Goal: Navigation & Orientation: Find specific page/section

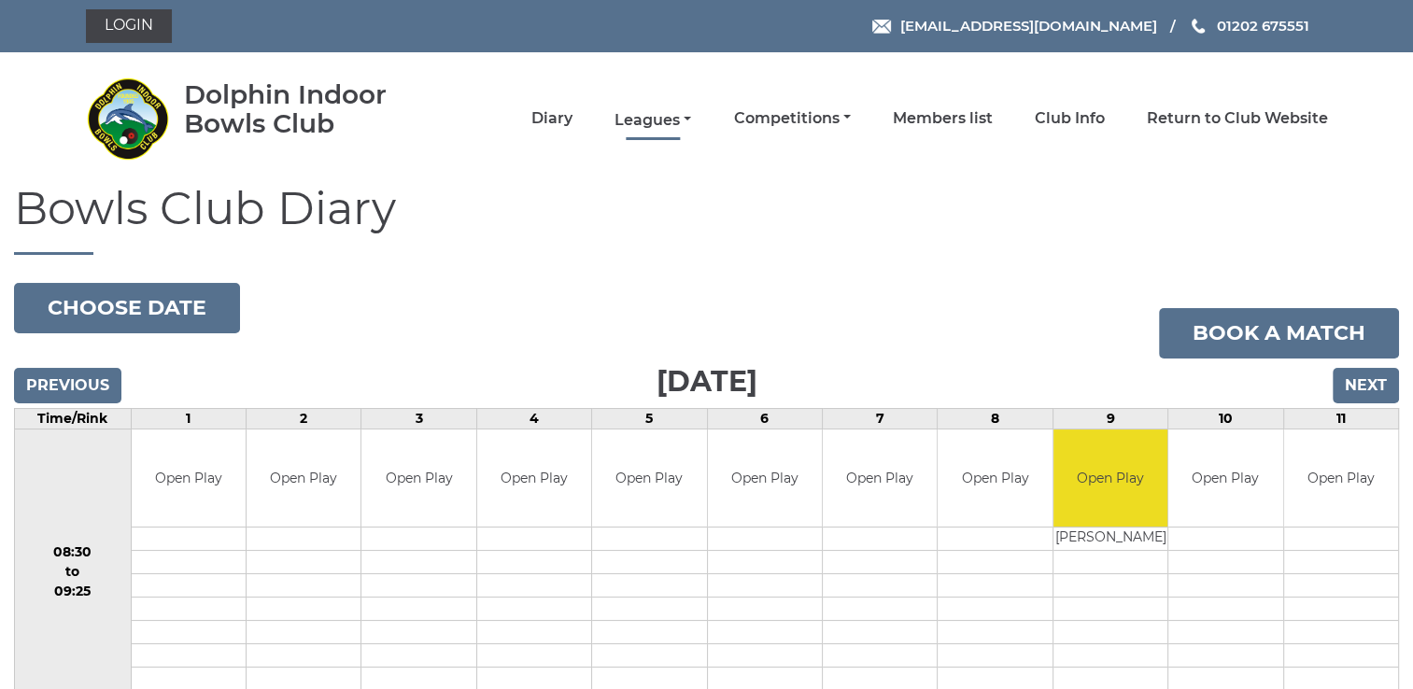
click at [644, 118] on link "Leagues" at bounding box center [652, 120] width 77 height 21
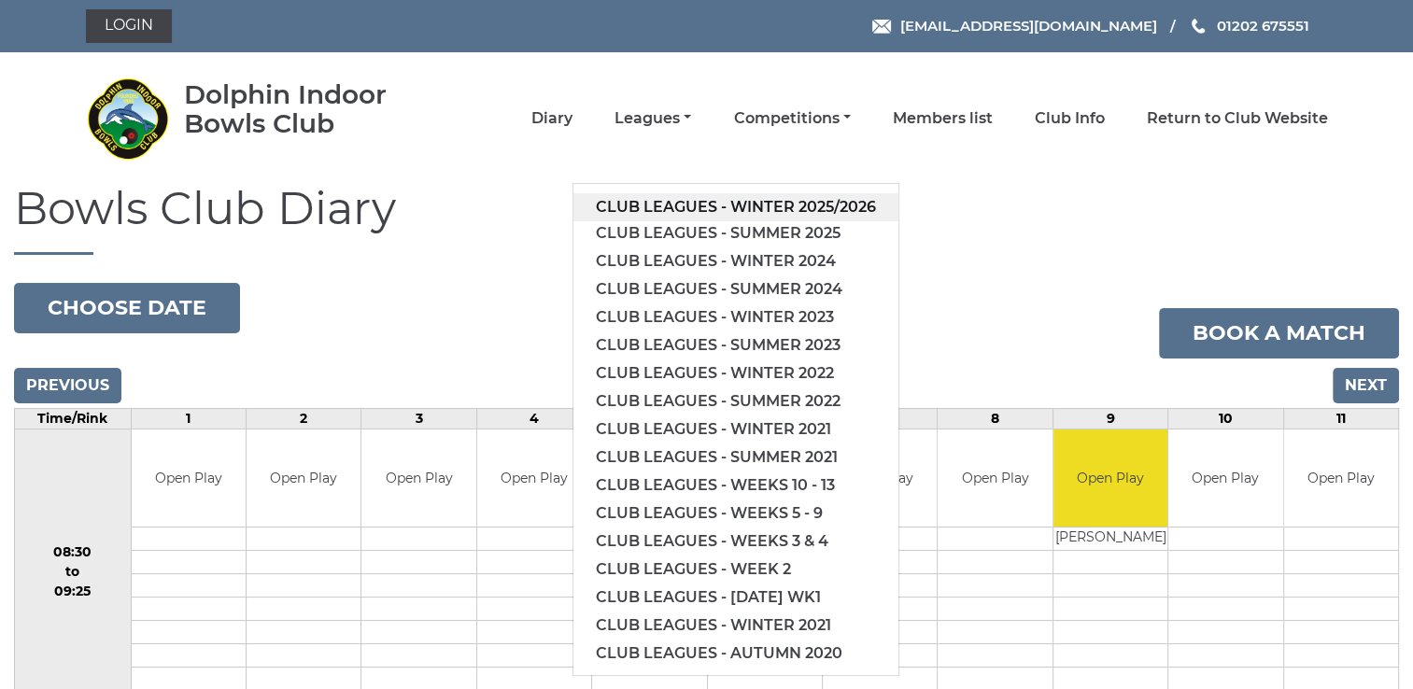
click at [766, 200] on link "Club leagues - Winter 2025/2026" at bounding box center [735, 207] width 325 height 28
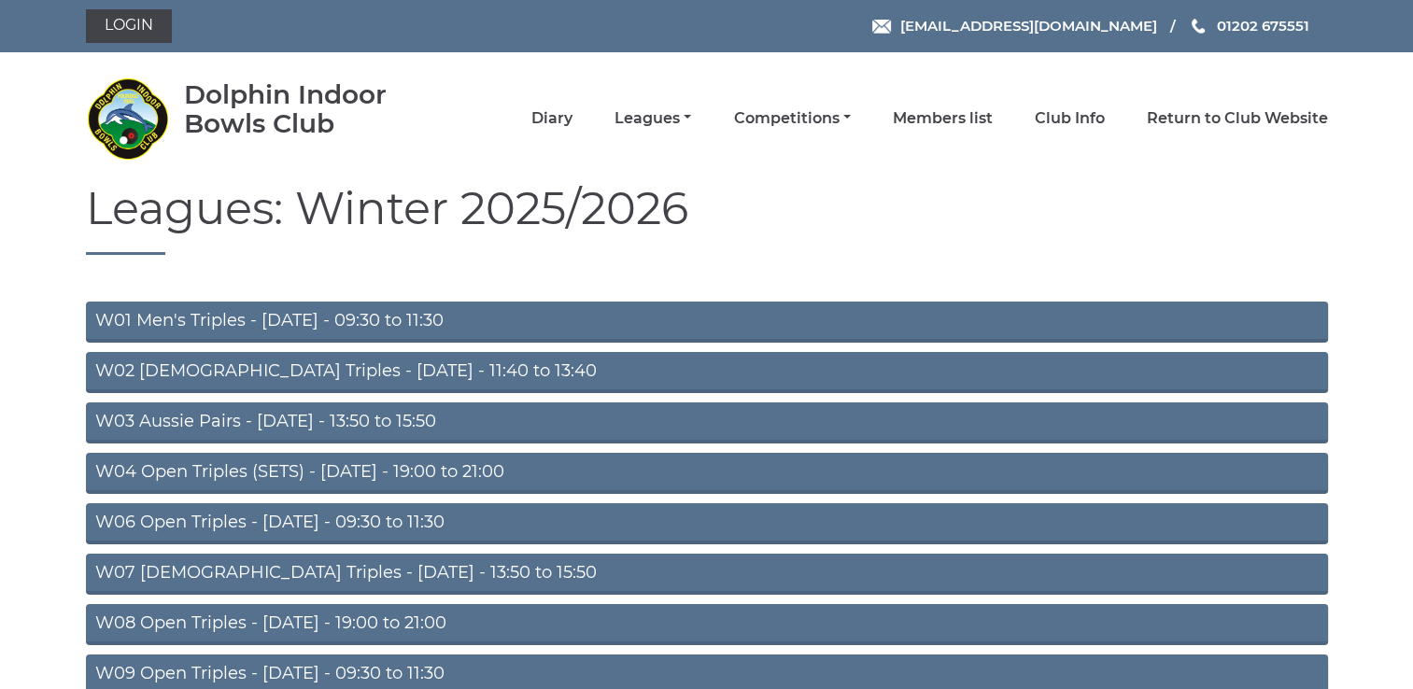
click at [289, 624] on link "W08 Open Triples - [DATE] - 19:00 to 21:00" at bounding box center [707, 624] width 1242 height 41
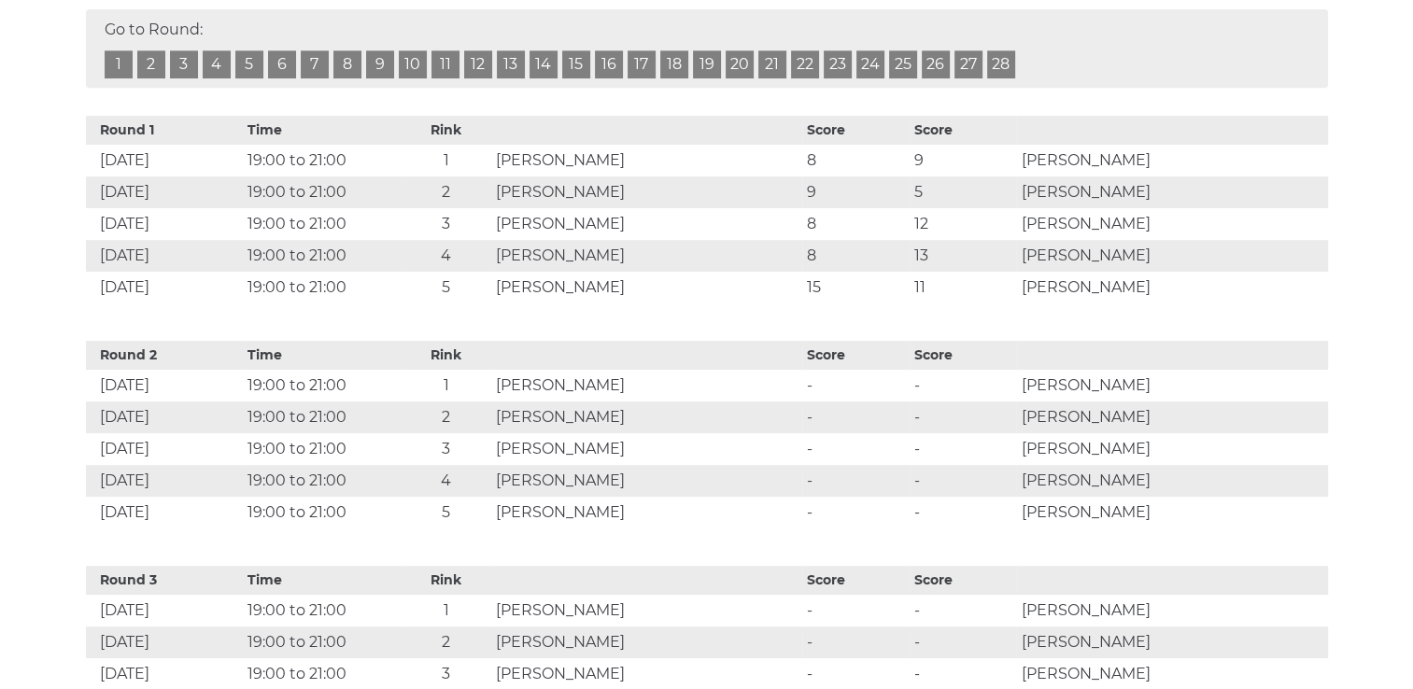
scroll to position [825, 0]
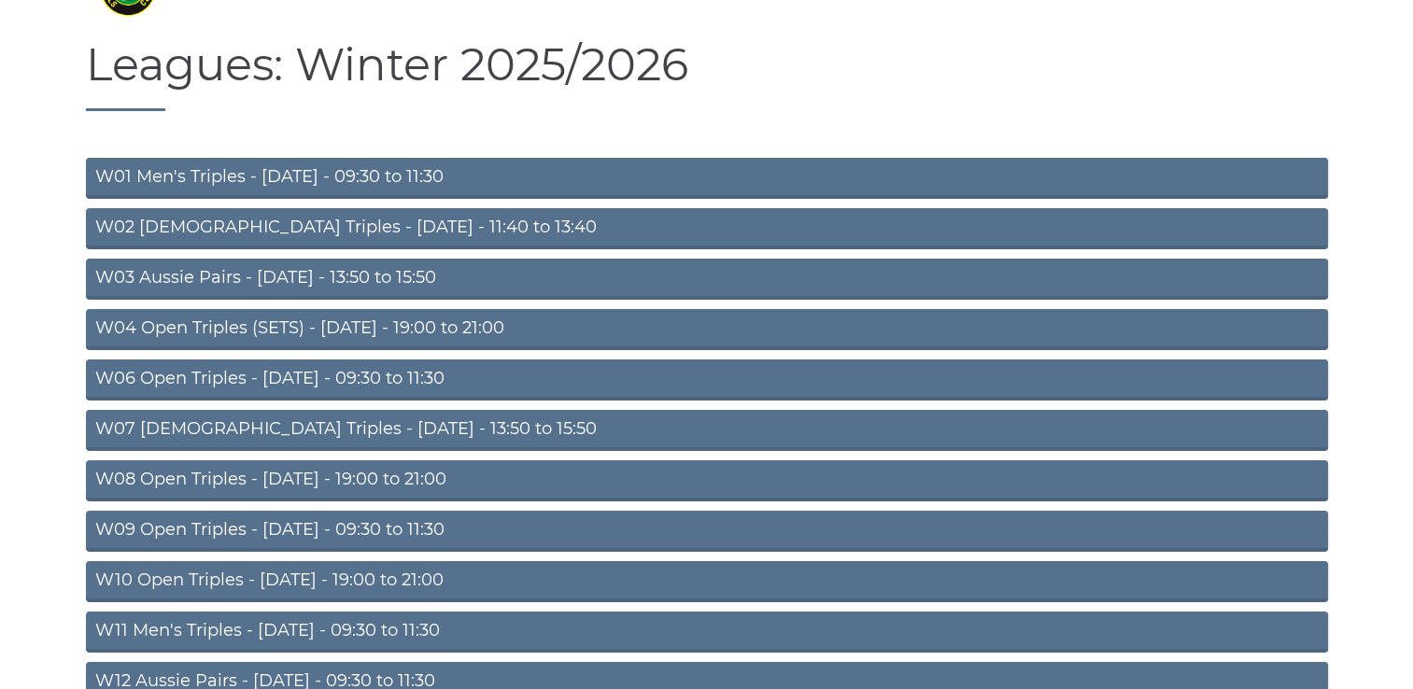
scroll to position [139, 0]
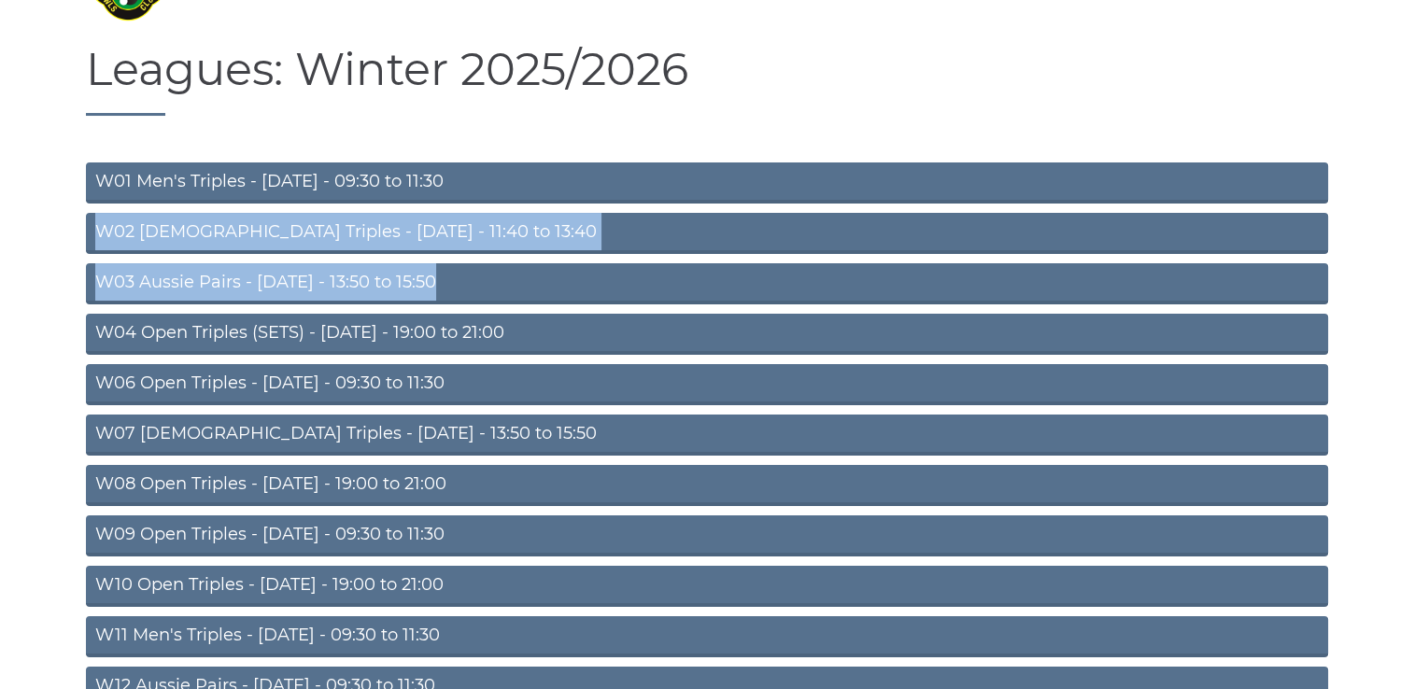
drag, startPoint x: 1410, startPoint y: 267, endPoint x: 1412, endPoint y: 200, distance: 67.3
click at [1412, 200] on html "Login reception@dolphinibc.com 01202 675551 Diary" at bounding box center [706, 506] width 1413 height 1290
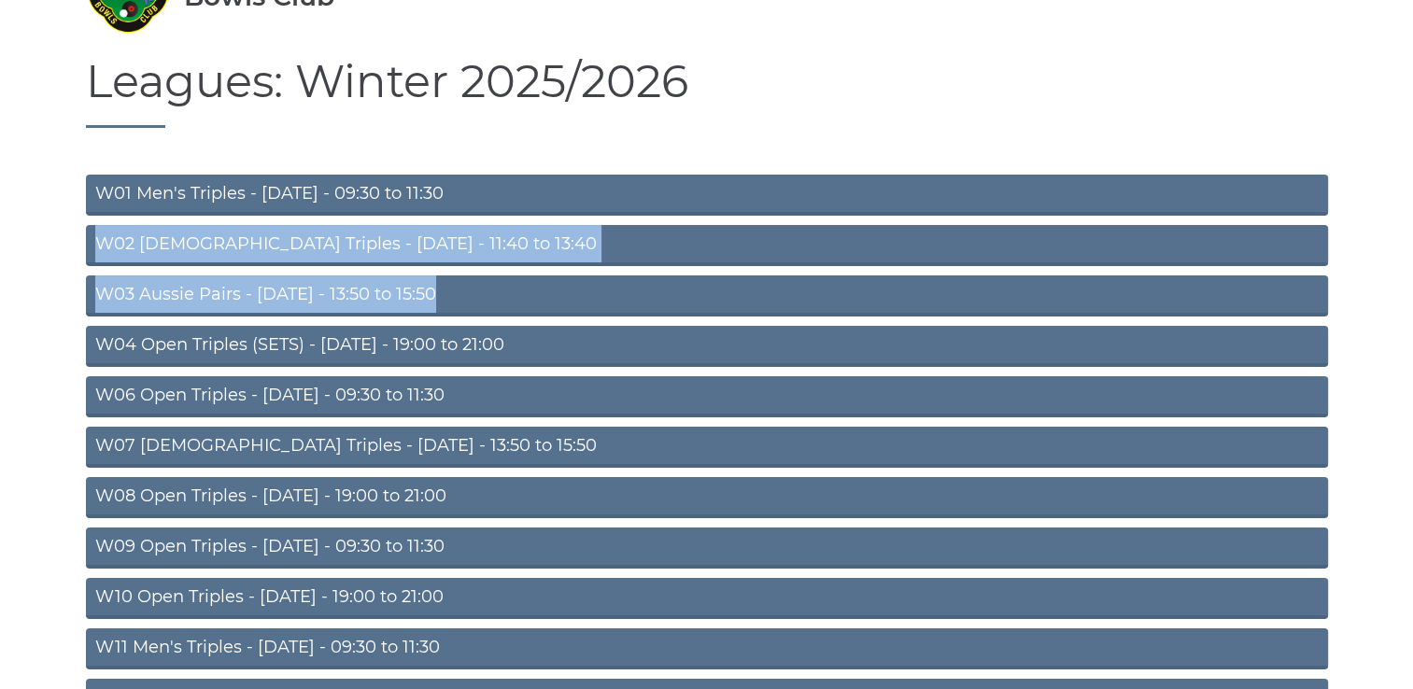
scroll to position [0, 0]
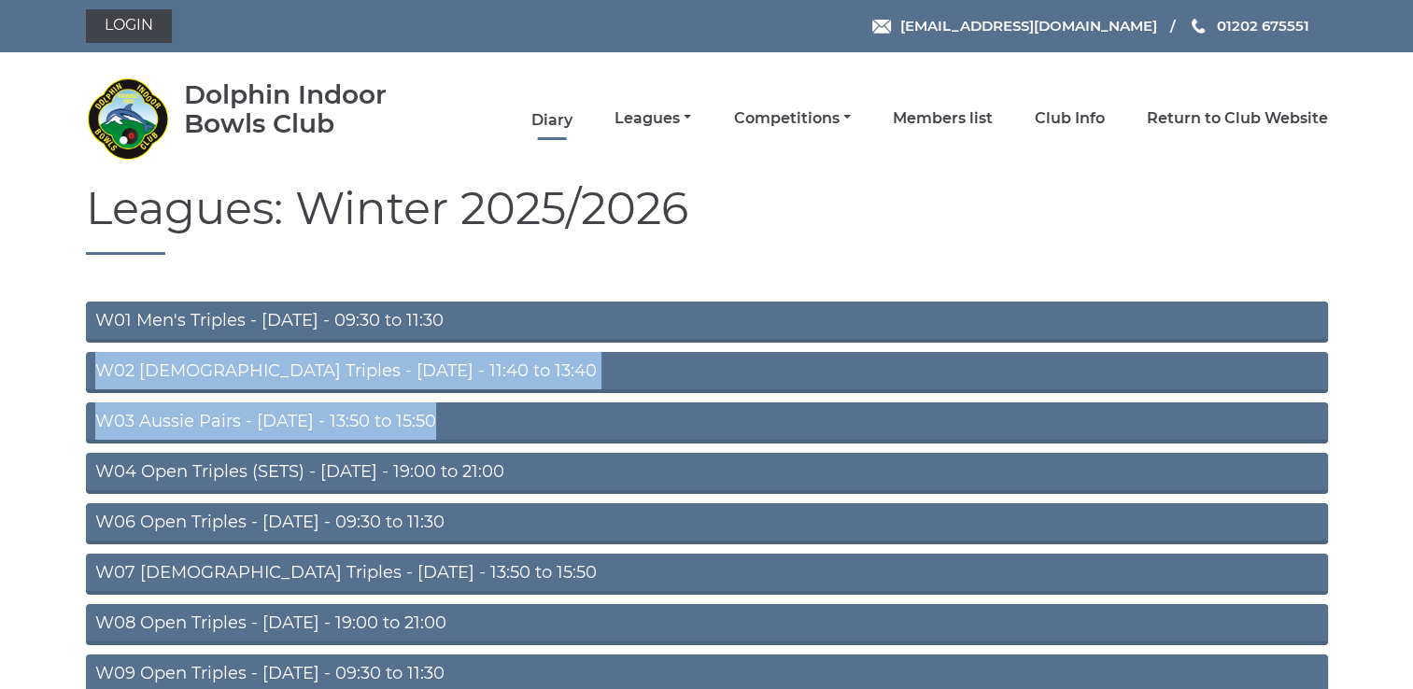
click at [548, 120] on link "Diary" at bounding box center [551, 120] width 41 height 21
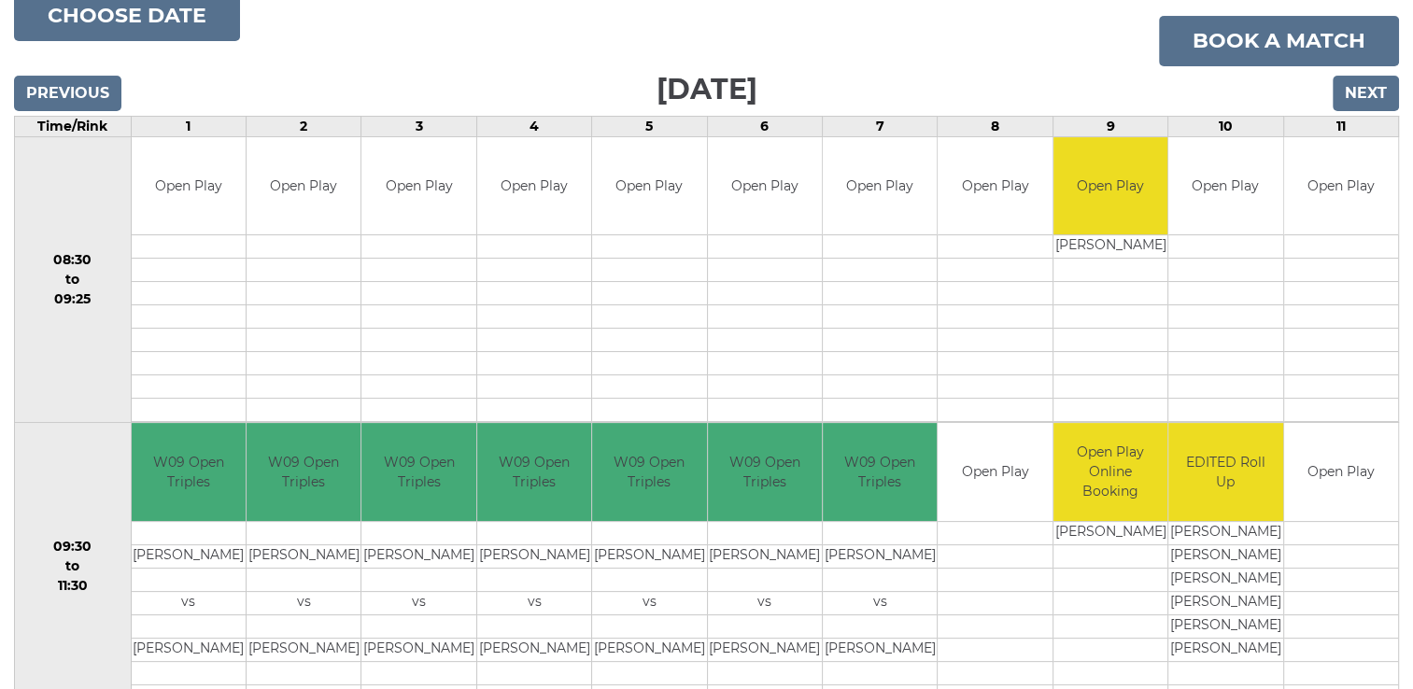
scroll to position [252, 0]
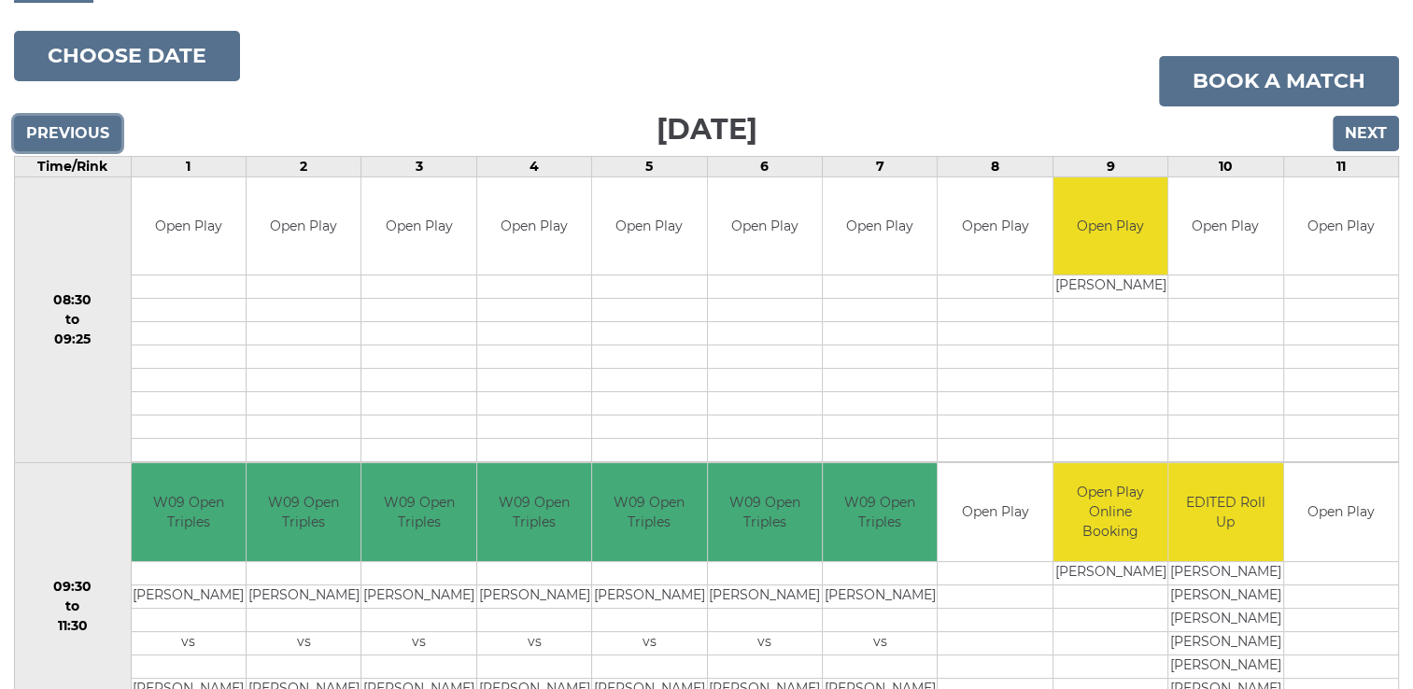
click at [63, 133] on input "Previous" at bounding box center [67, 133] width 107 height 35
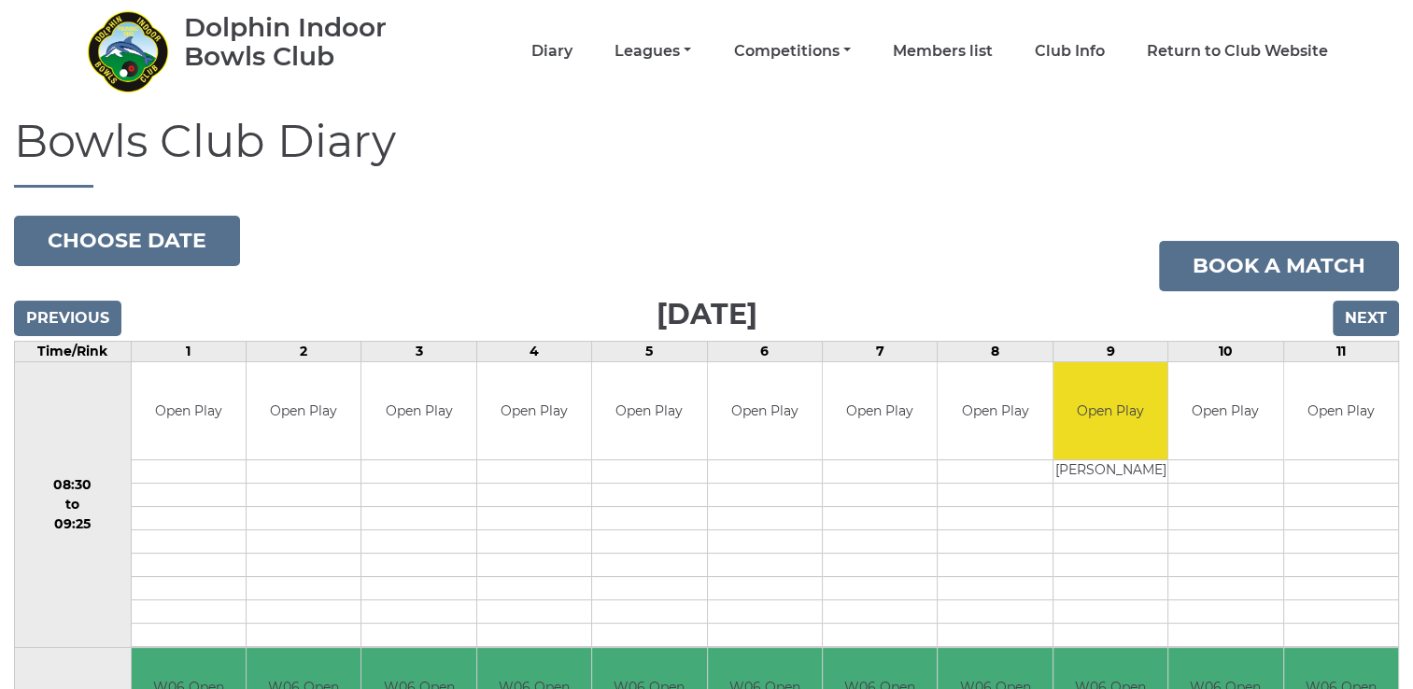
scroll to position [70, 0]
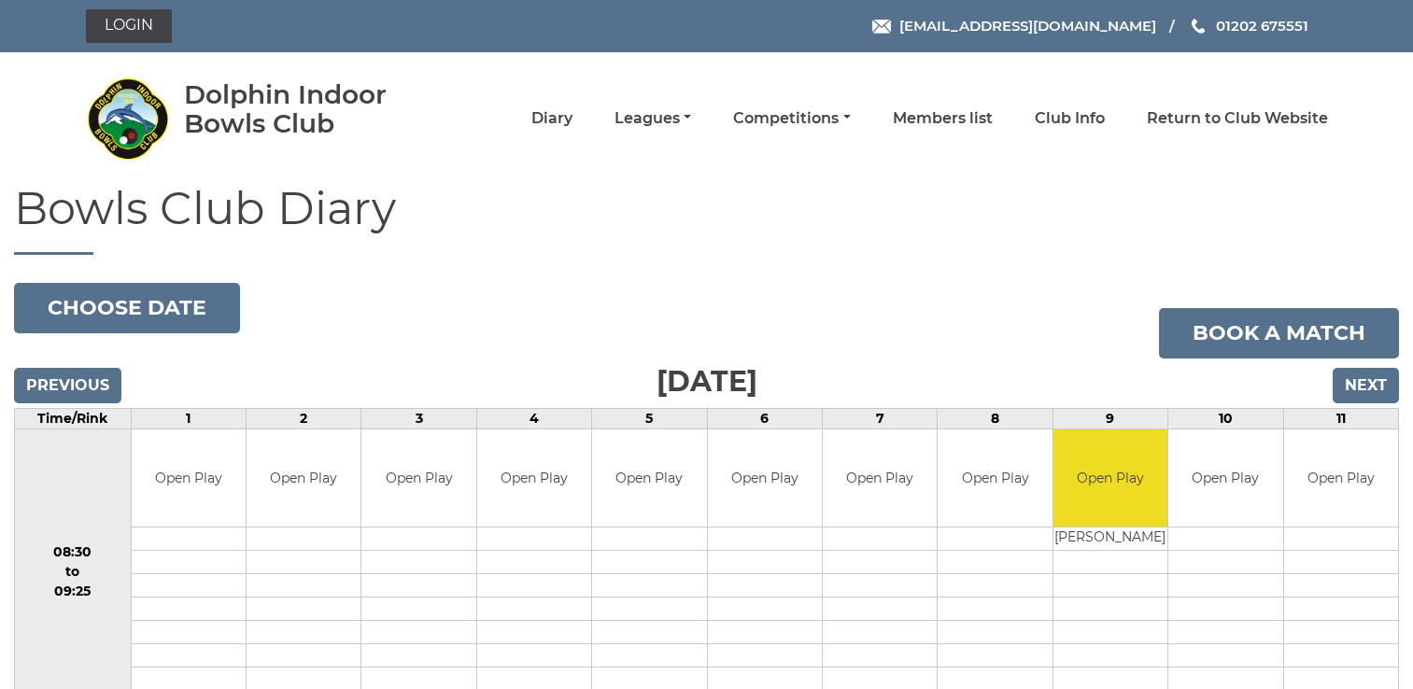
scroll to position [252, 0]
